Goal: Find specific page/section: Find specific page/section

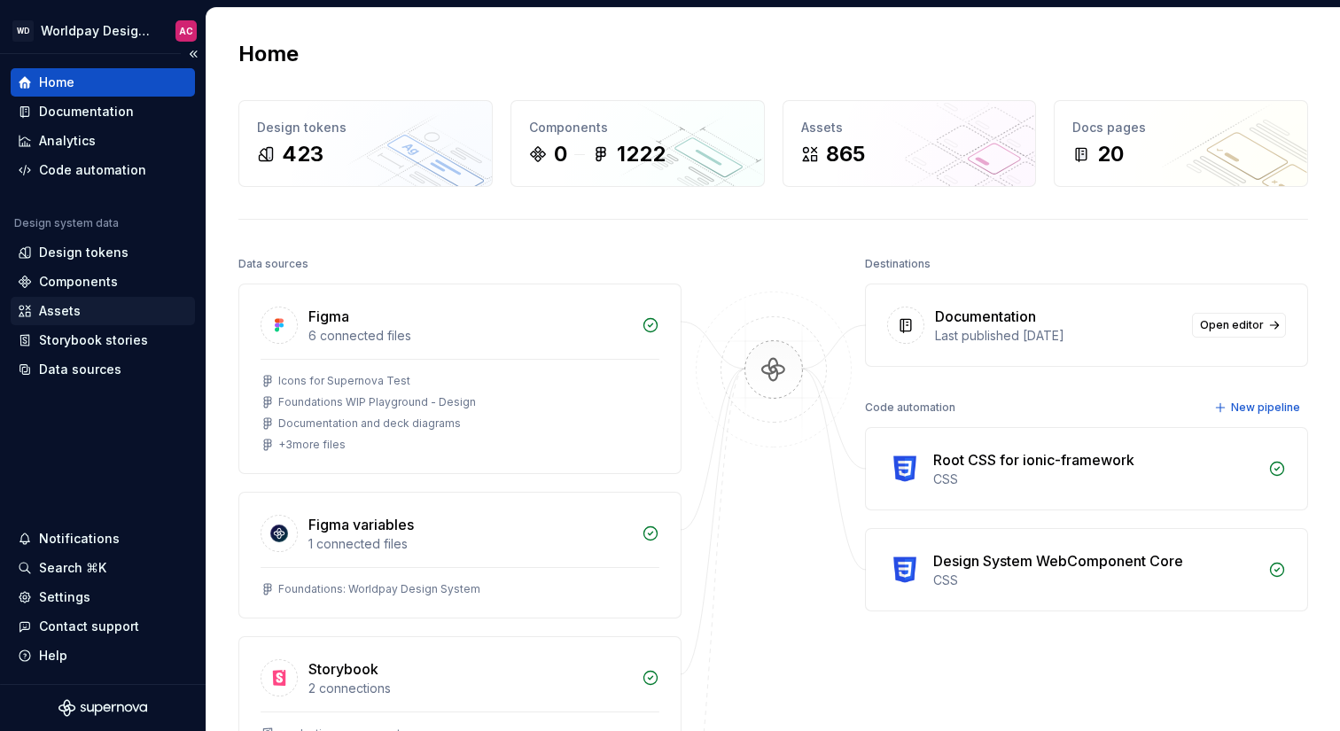
click at [82, 312] on div "Assets" at bounding box center [103, 311] width 170 height 18
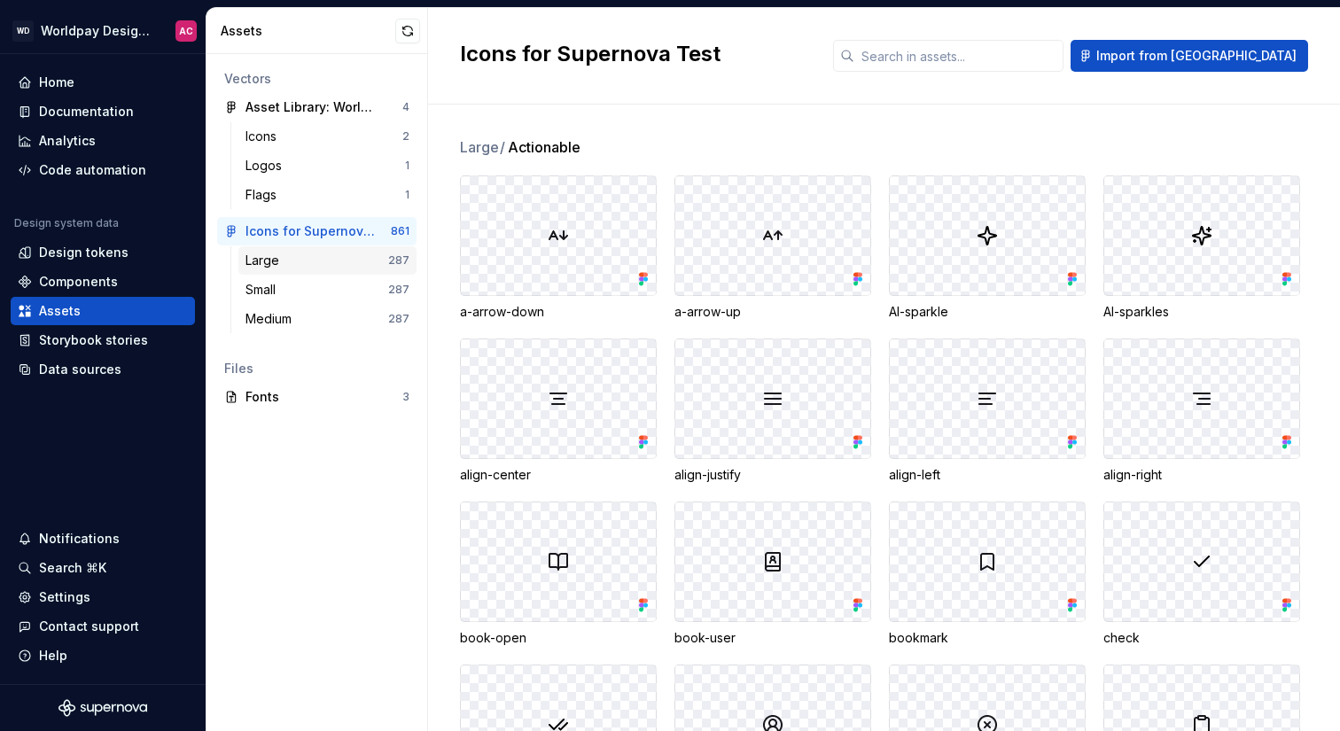
click at [362, 261] on div "Large" at bounding box center [316, 261] width 143 height 18
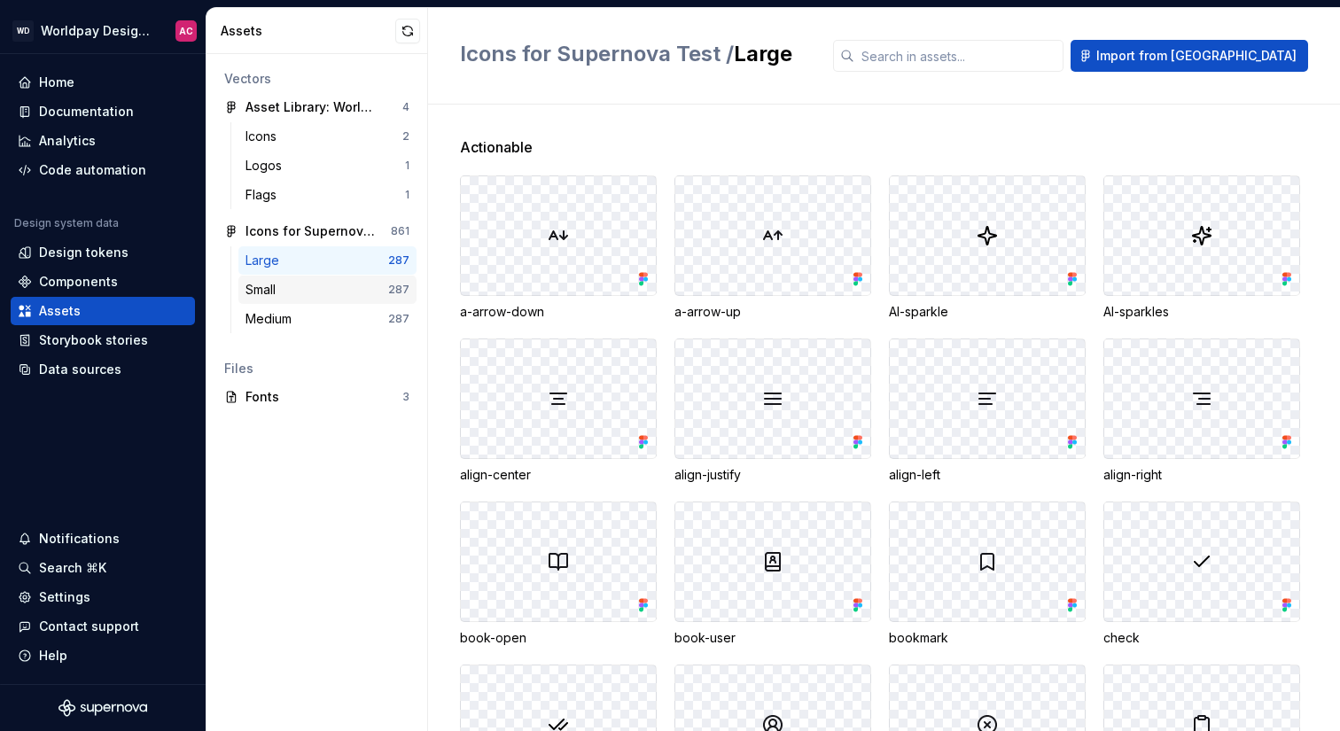
click at [364, 284] on div "Small" at bounding box center [316, 290] width 143 height 18
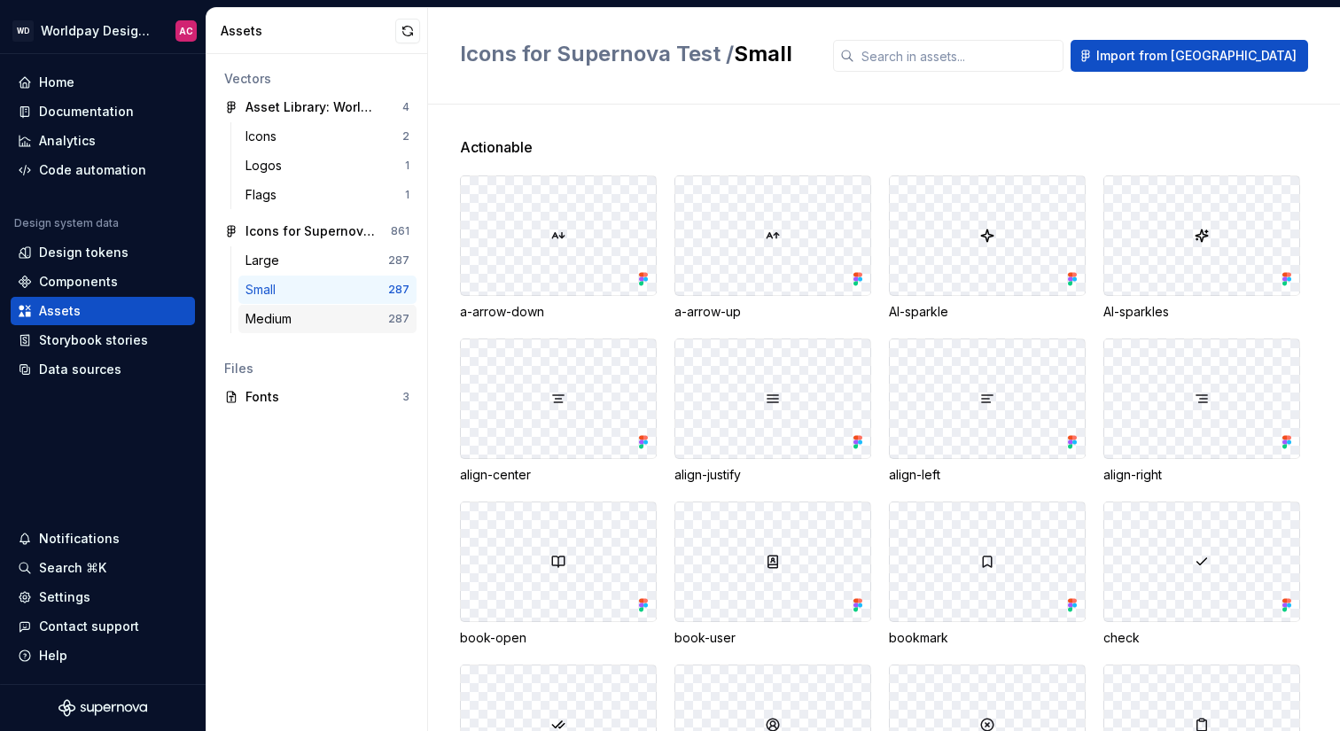
click at [363, 318] on div "Medium" at bounding box center [316, 319] width 143 height 18
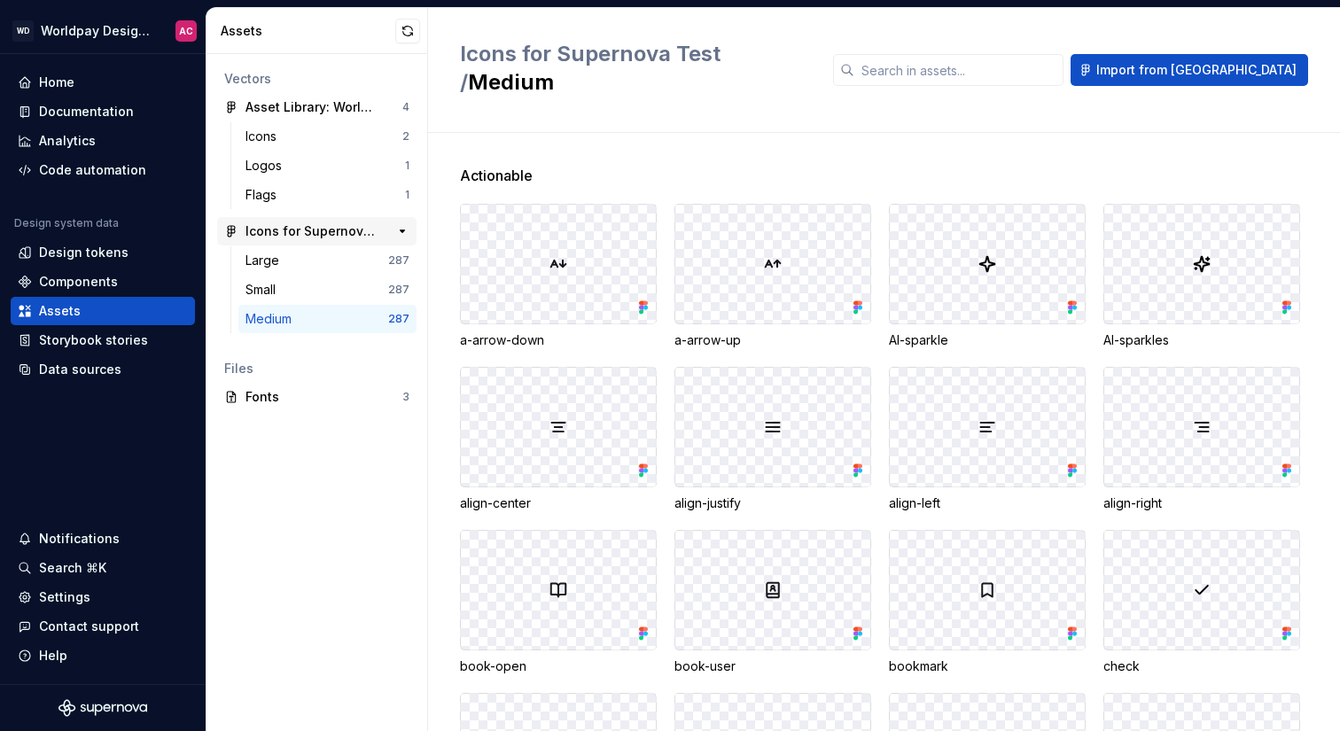
click at [287, 234] on div "Icons for Supernova Test" at bounding box center [311, 231] width 132 height 18
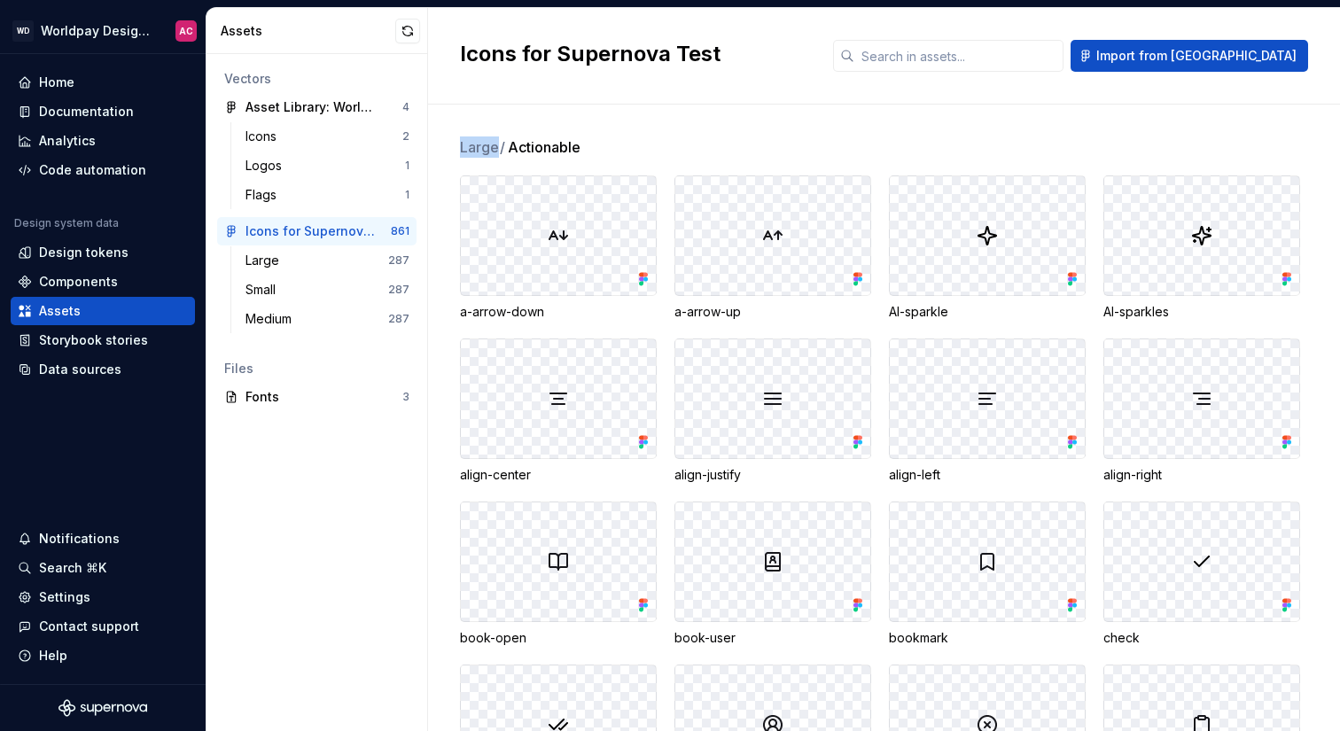
drag, startPoint x: 461, startPoint y: 146, endPoint x: 495, endPoint y: 145, distance: 34.6
click at [495, 145] on span "Large /" at bounding box center [483, 146] width 46 height 21
drag, startPoint x: 513, startPoint y: 147, endPoint x: 581, endPoint y: 147, distance: 68.2
click at [580, 147] on span "Actionable" at bounding box center [544, 146] width 73 height 21
click at [285, 266] on div "Large" at bounding box center [265, 261] width 41 height 18
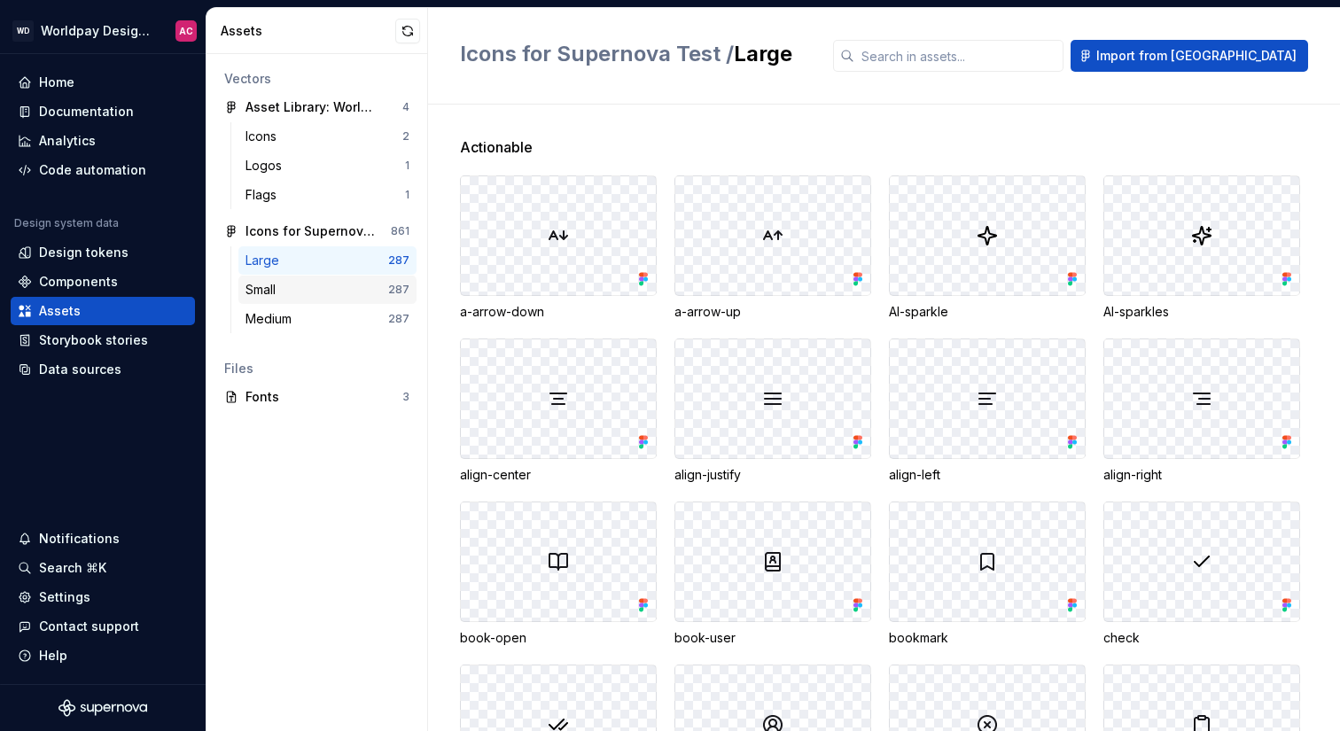
click at [288, 289] on div "Small" at bounding box center [316, 290] width 143 height 18
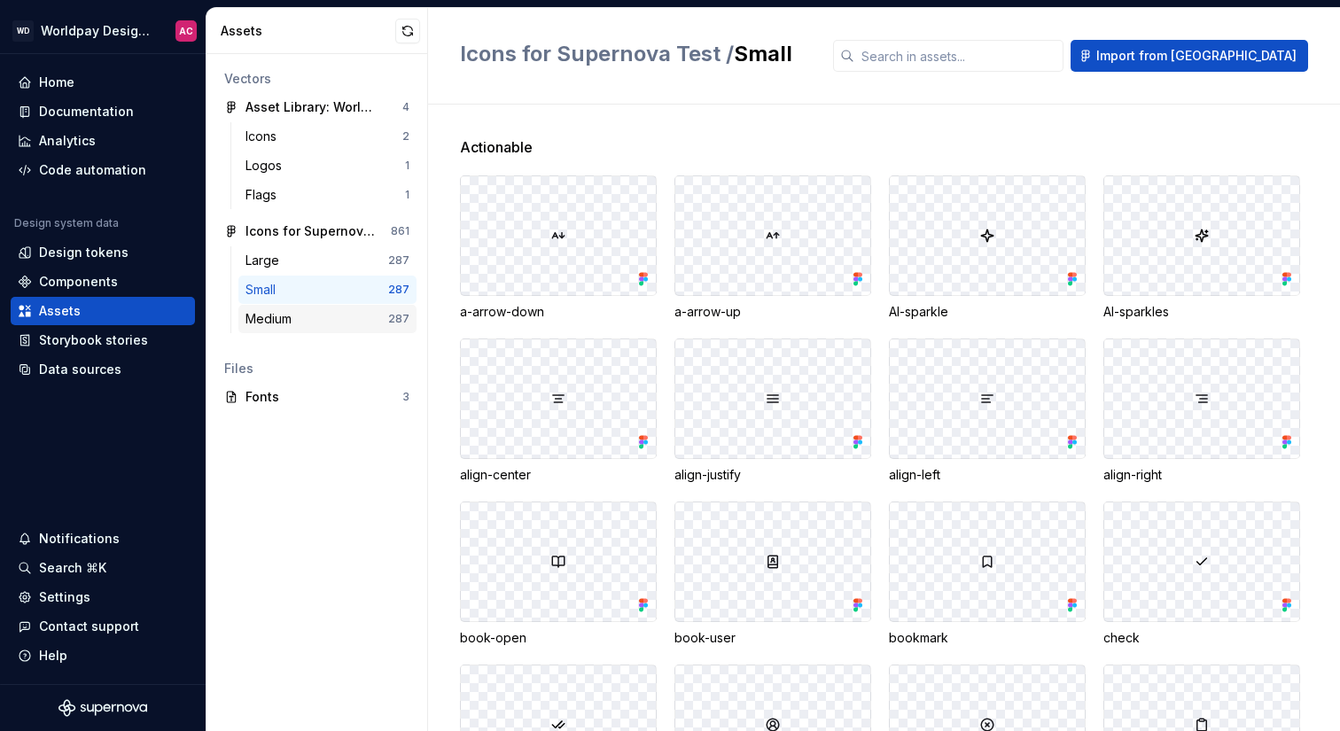
click at [290, 313] on div "Medium" at bounding box center [271, 319] width 53 height 18
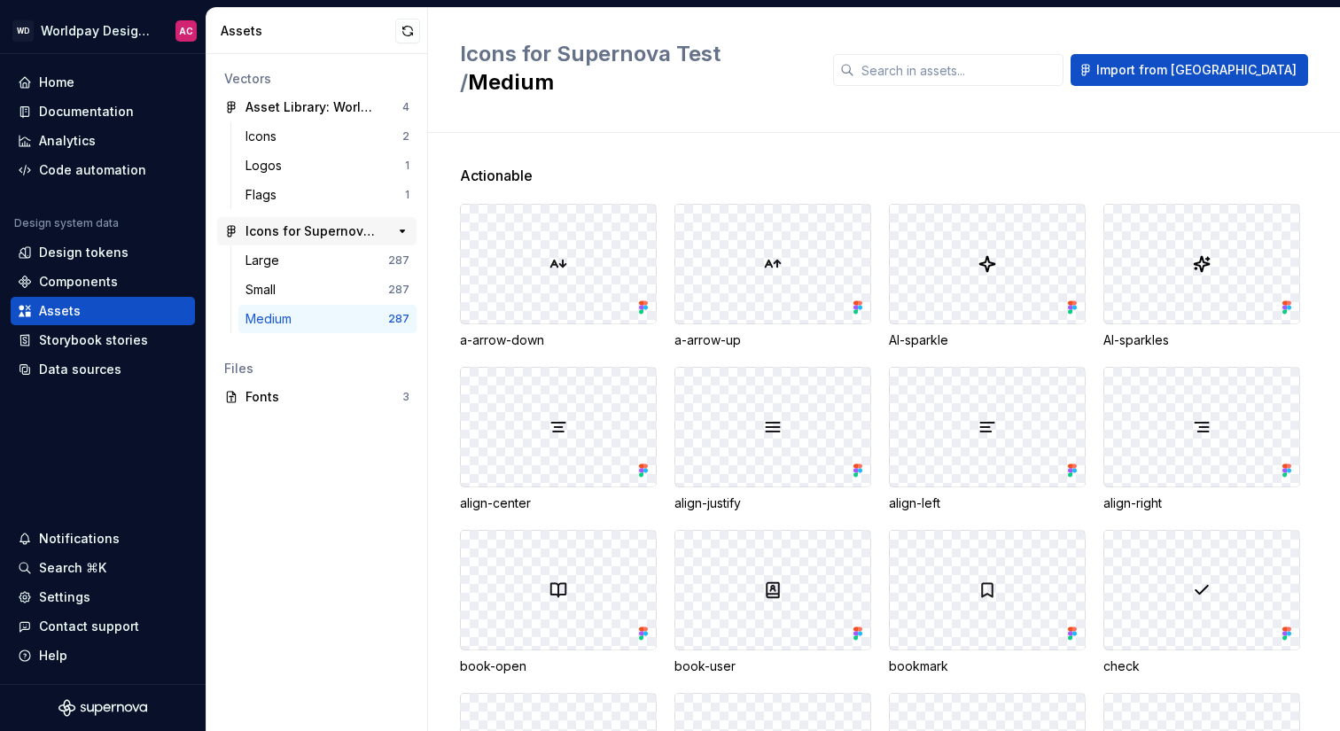
click at [298, 223] on div "Icons for Supernova Test" at bounding box center [311, 231] width 132 height 18
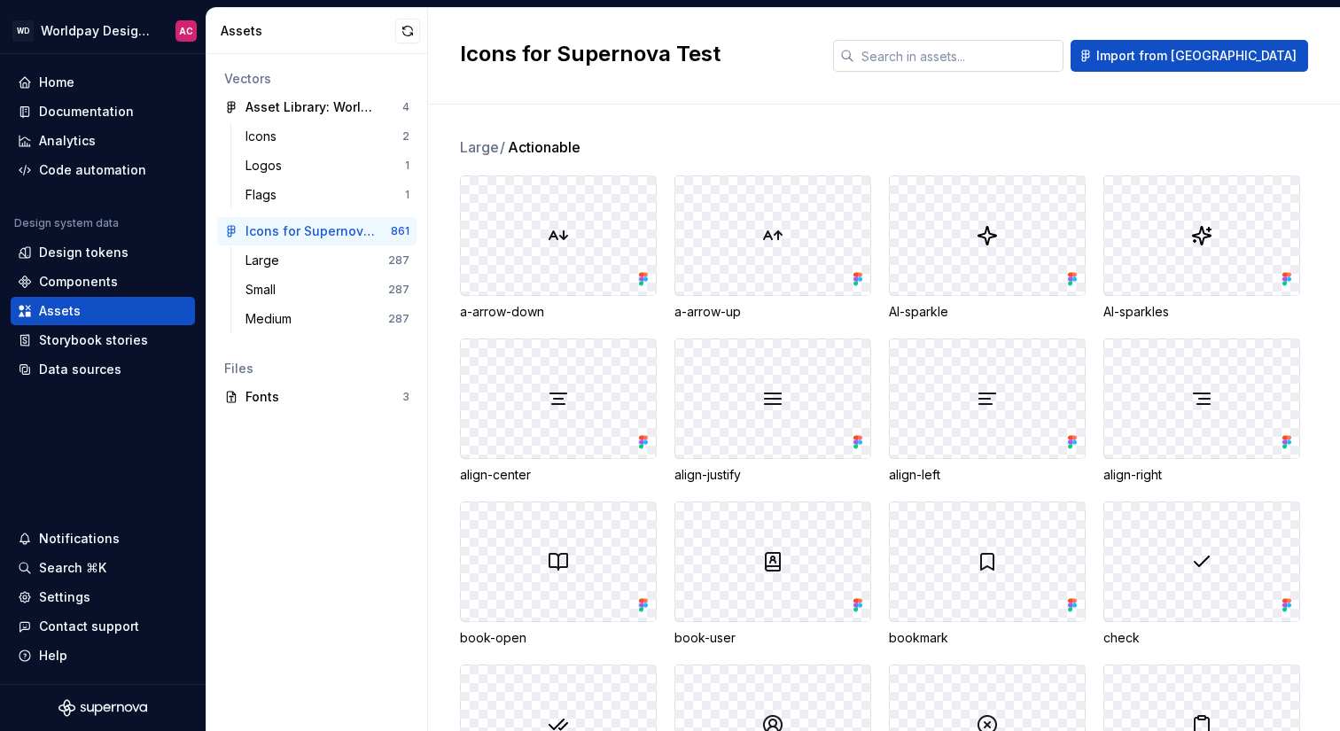
click at [1032, 58] on input "text" at bounding box center [958, 56] width 209 height 32
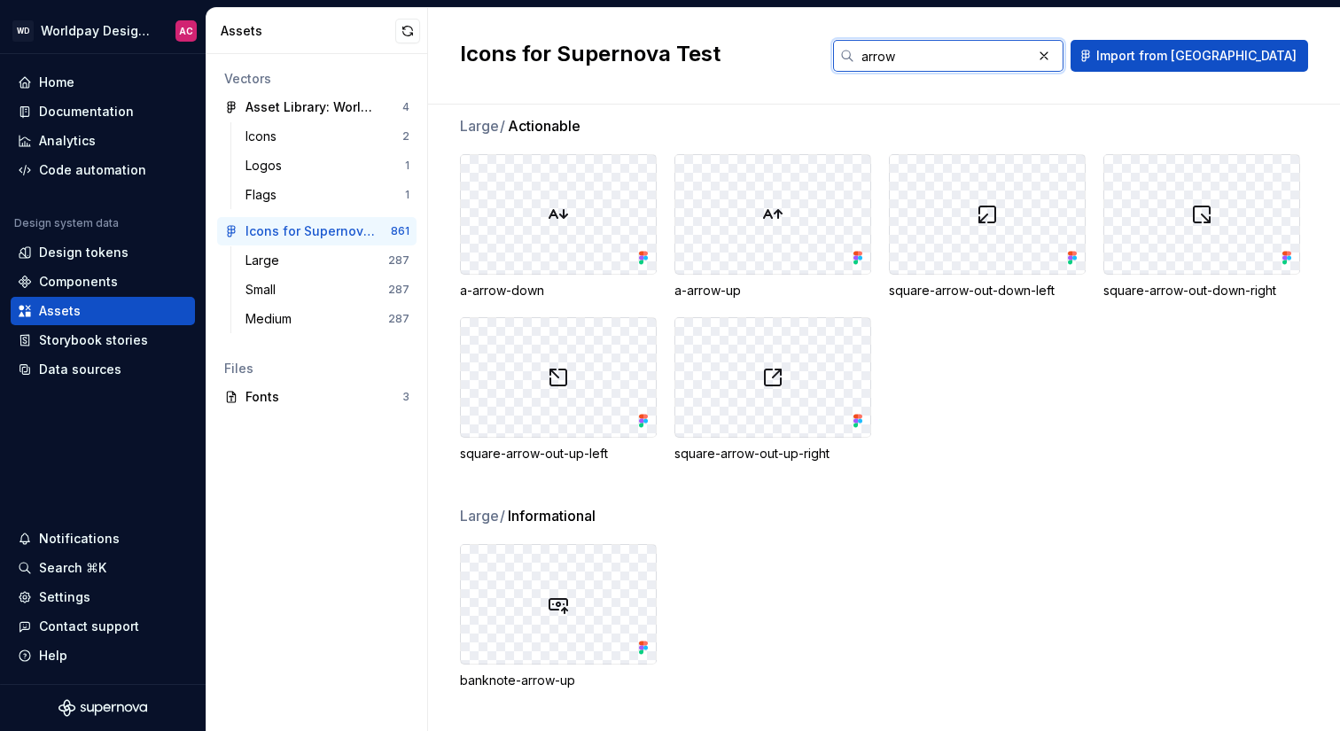
scroll to position [29, 0]
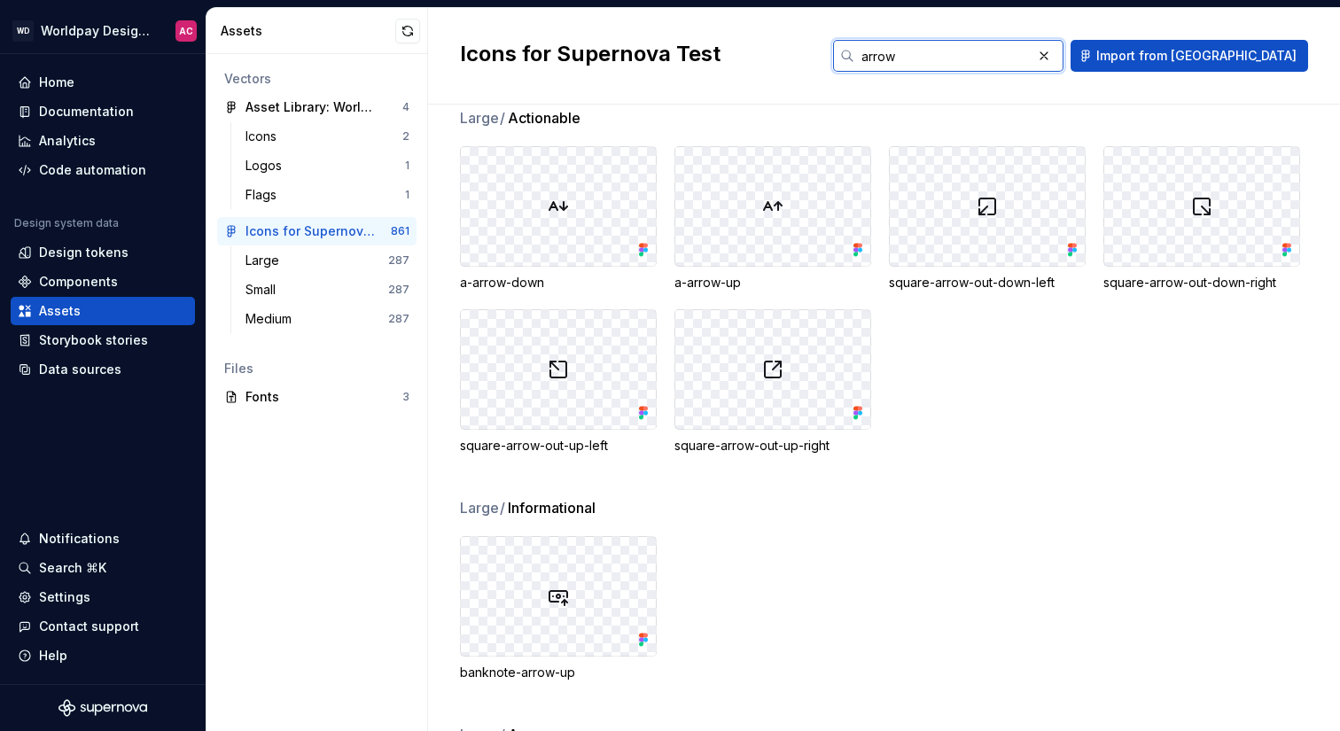
type input "arrow"
drag, startPoint x: 465, startPoint y: 117, endPoint x: 490, endPoint y: 117, distance: 24.8
click at [490, 117] on span "Large /" at bounding box center [483, 117] width 46 height 21
drag, startPoint x: 513, startPoint y: 117, endPoint x: 570, endPoint y: 117, distance: 56.7
click at [570, 117] on span "Actionable" at bounding box center [544, 117] width 73 height 21
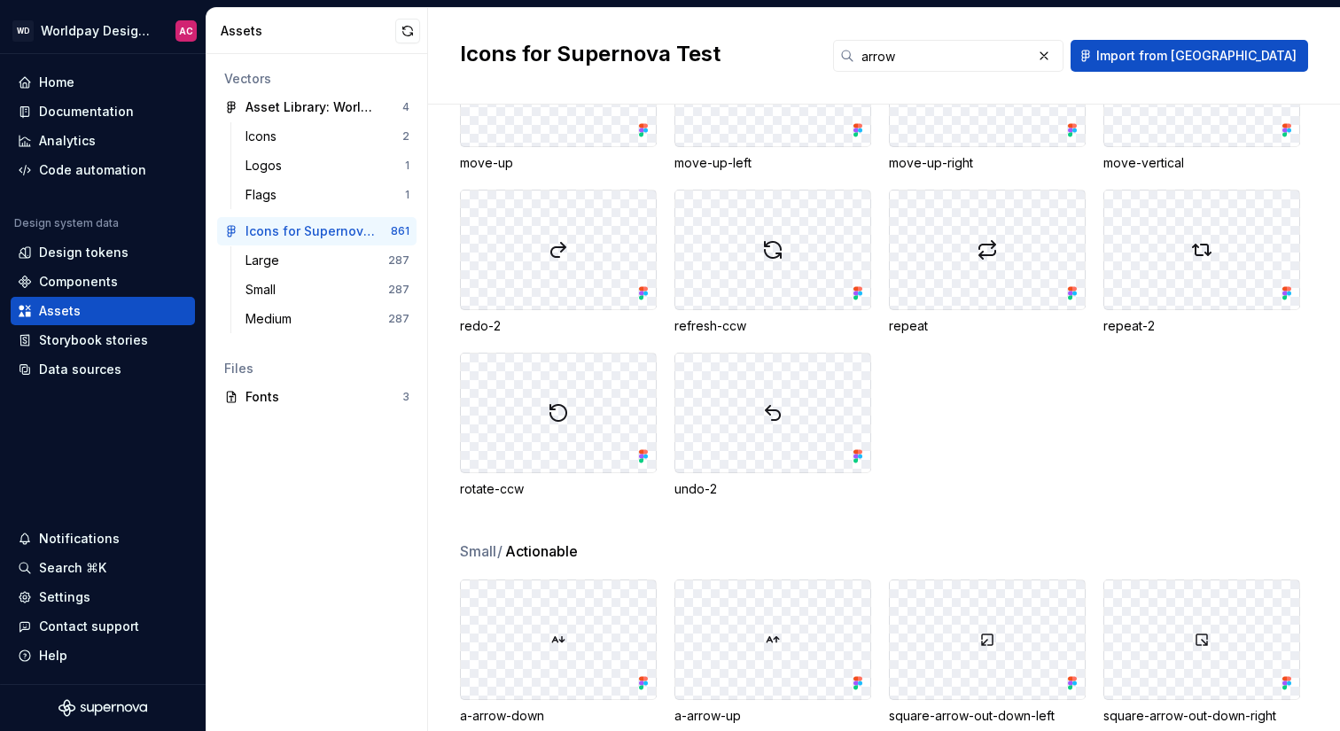
scroll to position [2715, 0]
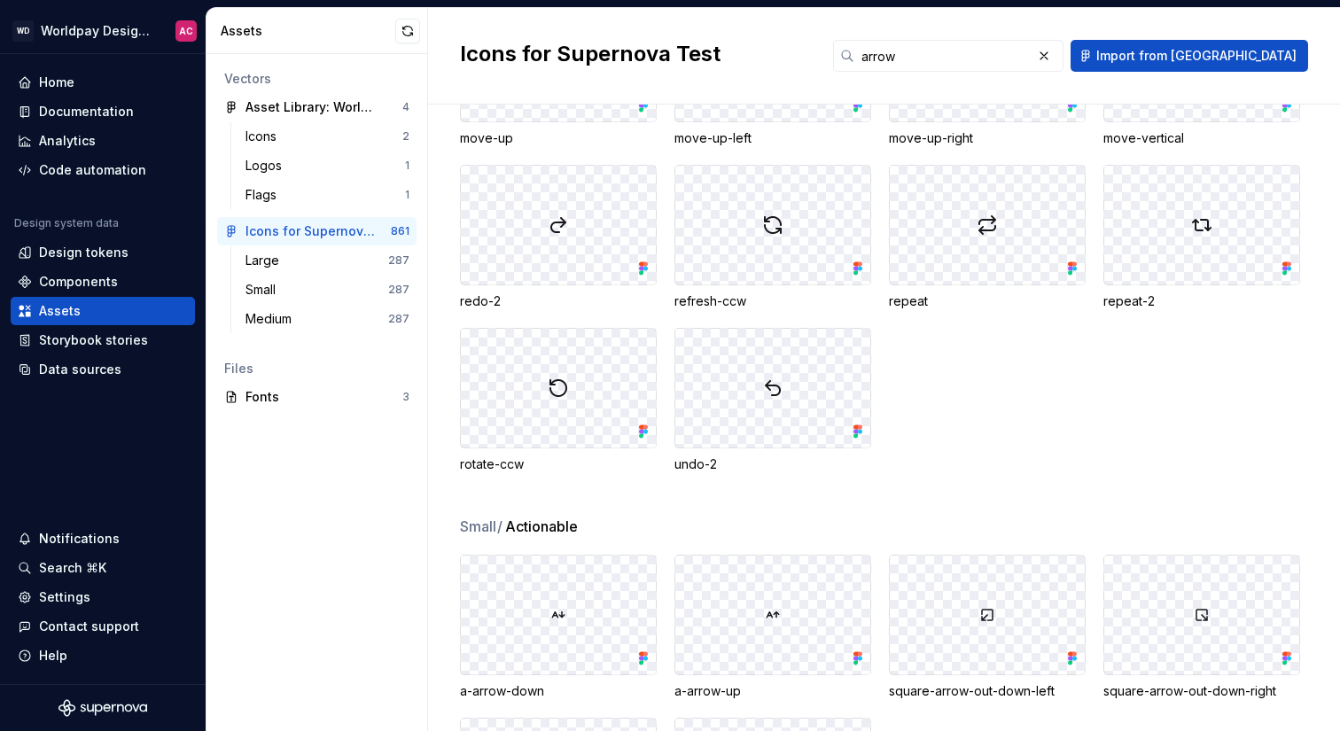
click at [472, 525] on span "Small /" at bounding box center [481, 526] width 43 height 21
click at [317, 255] on div "Large" at bounding box center [316, 261] width 143 height 18
